Goal: Task Accomplishment & Management: Use online tool/utility

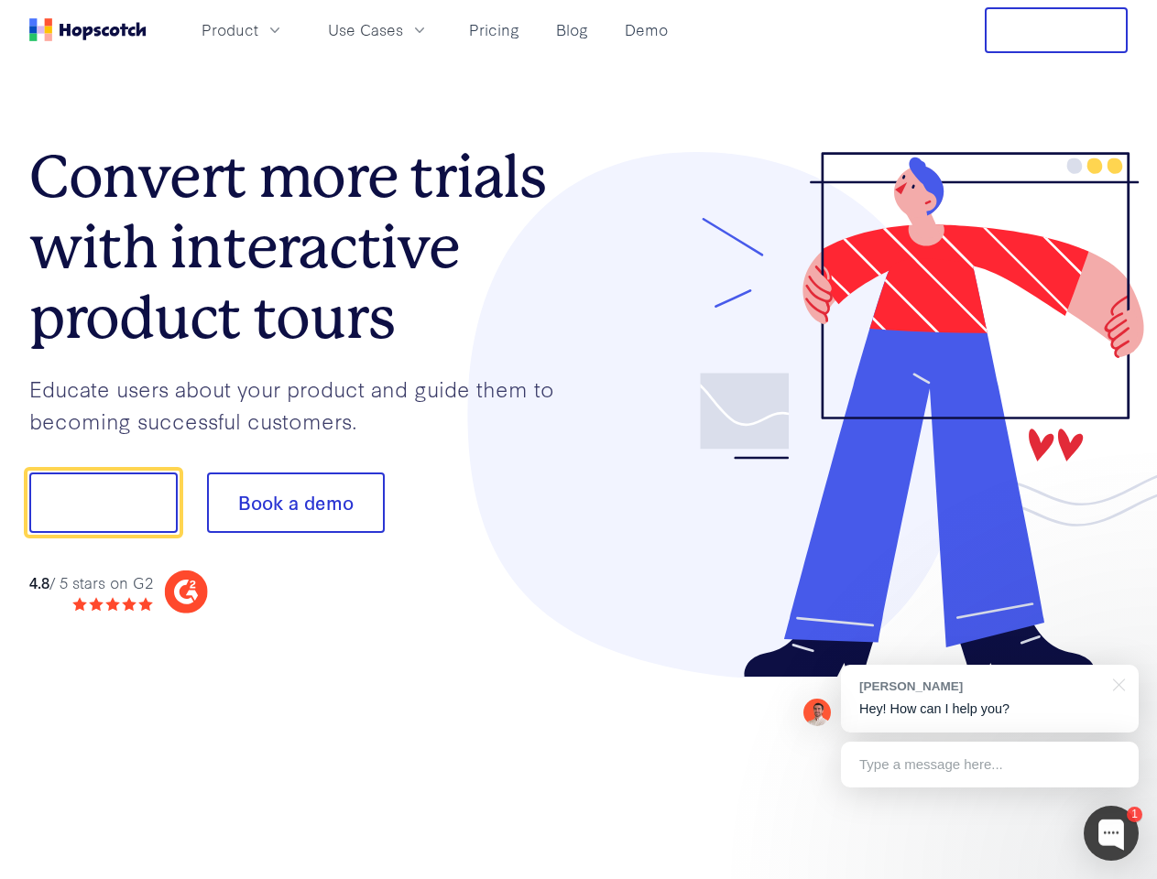
click at [579, 440] on div at bounding box center [853, 415] width 549 height 527
click at [258, 29] on span "Product" at bounding box center [229, 29] width 57 height 23
click at [403, 29] on span "Use Cases" at bounding box center [365, 29] width 75 height 23
click at [1056, 30] on button "Free Trial" at bounding box center [1055, 30] width 143 height 46
click at [103, 503] on button "Show me!" at bounding box center [103, 503] width 148 height 60
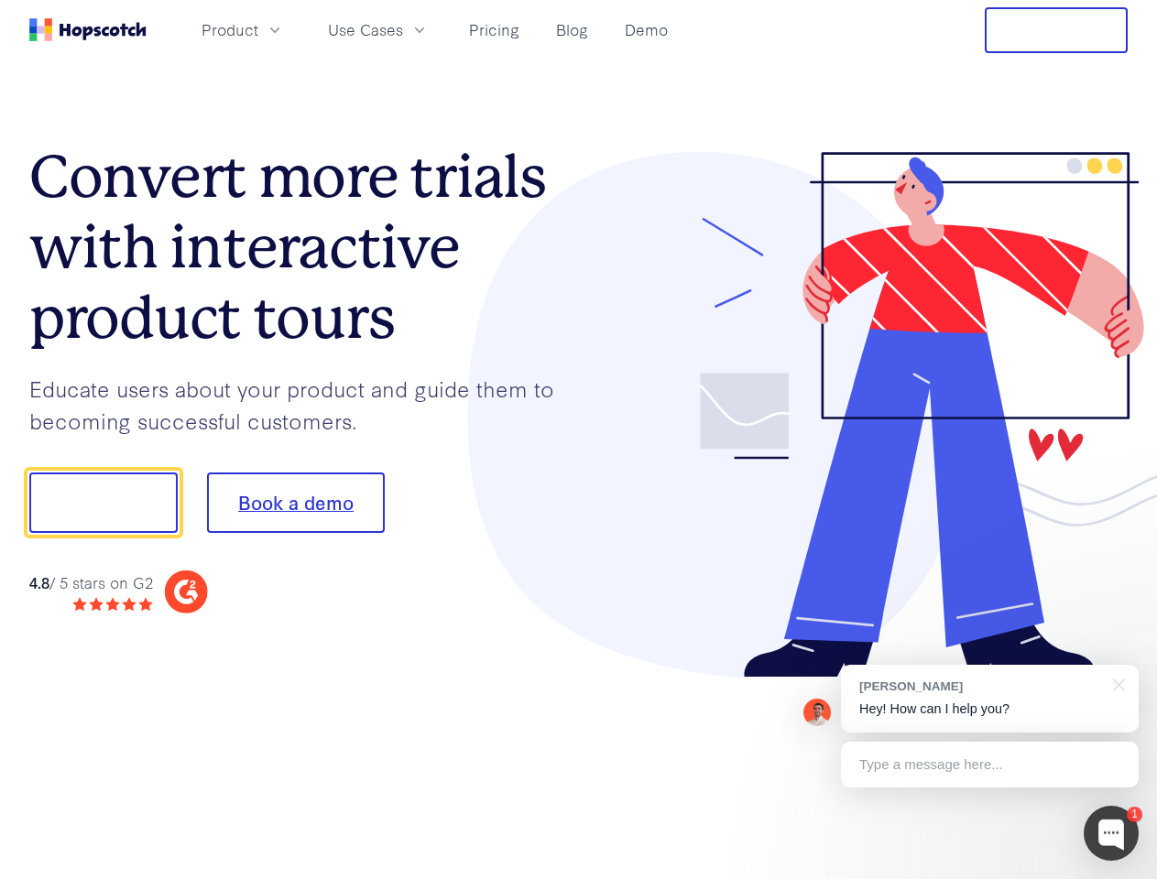
click at [295, 503] on button "Book a demo" at bounding box center [296, 503] width 178 height 60
click at [1111, 833] on div at bounding box center [1110, 833] width 55 height 55
click at [989, 699] on div "[PERSON_NAME] Hey! How can I help you?" at bounding box center [990, 699] width 298 height 68
click at [1115, 683] on div at bounding box center [1115, 684] width 46 height 38
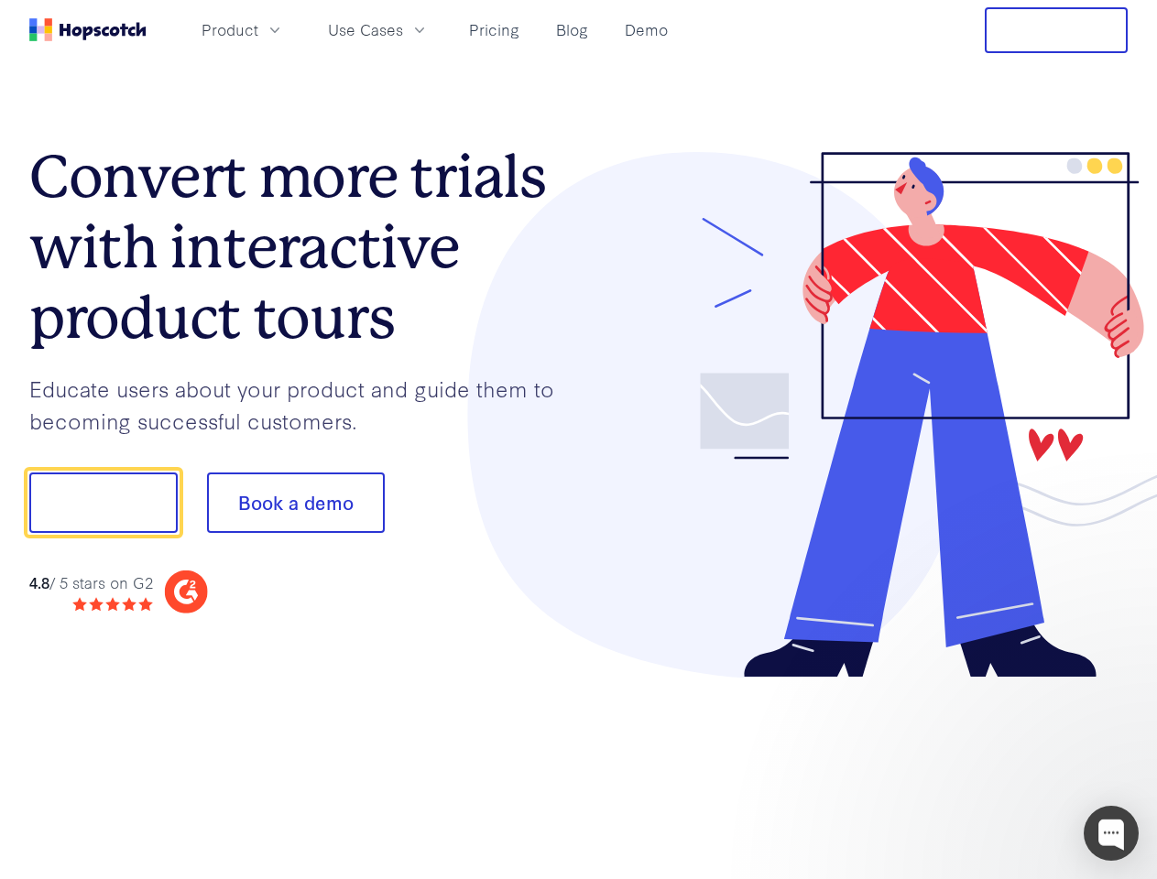
click at [989, 765] on div at bounding box center [966, 500] width 343 height 611
